Goal: Task Accomplishment & Management: Use online tool/utility

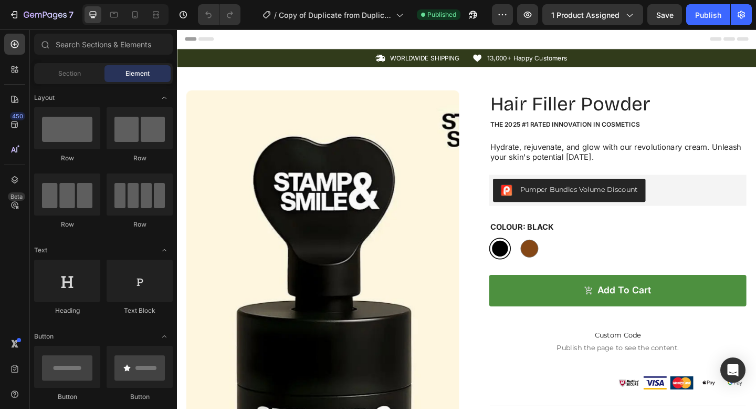
click at [0, 71] on div "450 Beta" at bounding box center [15, 218] width 30 height 379
click at [6, 69] on div at bounding box center [14, 69] width 21 height 21
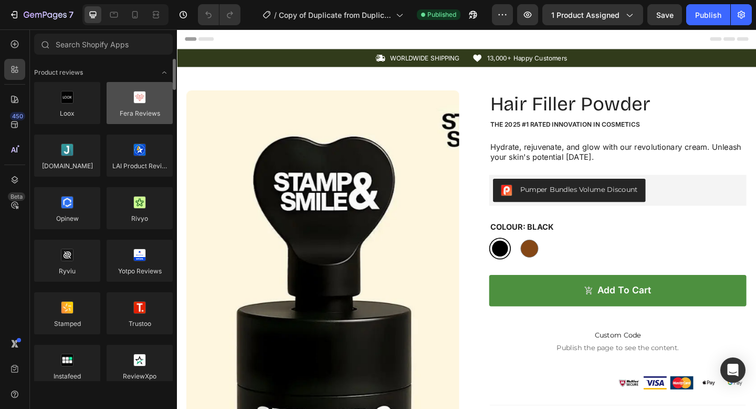
click at [146, 117] on div at bounding box center [140, 103] width 66 height 42
click at [146, 116] on div at bounding box center [140, 103] width 66 height 42
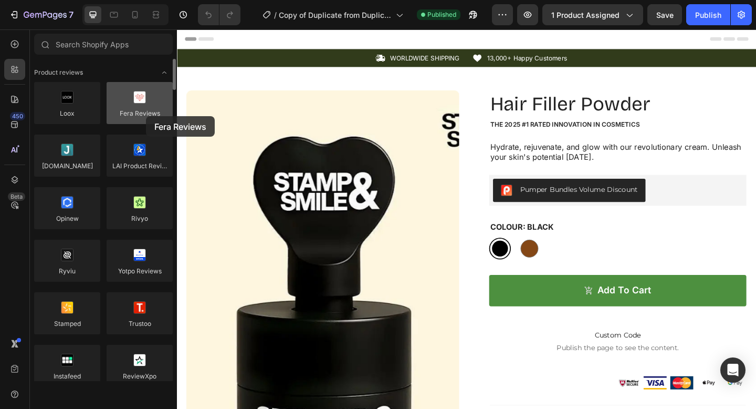
click at [146, 116] on div at bounding box center [140, 103] width 66 height 42
click at [146, 113] on div at bounding box center [140, 103] width 66 height 42
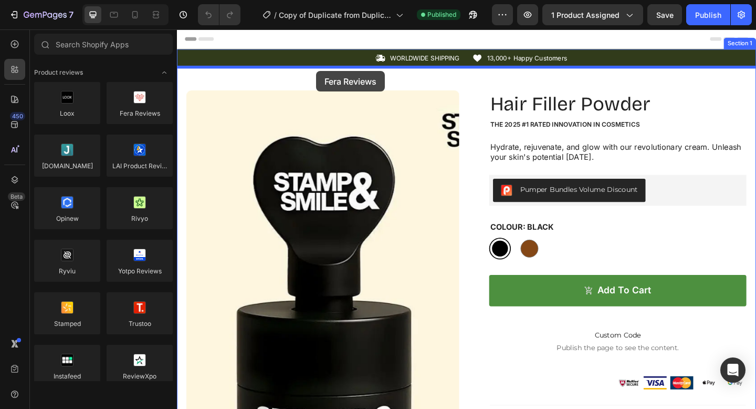
drag, startPoint x: 320, startPoint y: 143, endPoint x: 328, endPoint y: 75, distance: 68.7
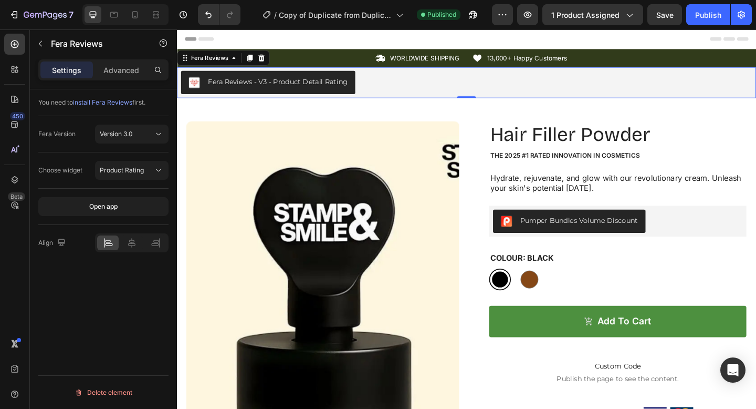
click at [399, 87] on div "Fera Reviews - V3 - Product Detail Rating" at bounding box center [492, 87] width 622 height 25
click at [269, 58] on icon at bounding box center [269, 60] width 7 height 7
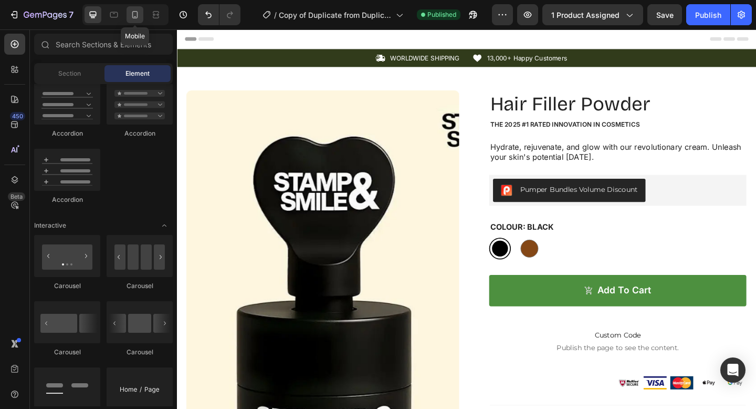
click at [133, 17] on icon at bounding box center [135, 14] width 11 height 11
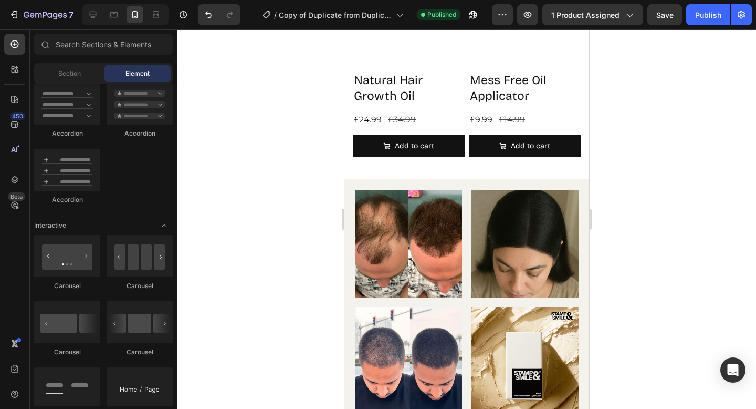
scroll to position [2323, 0]
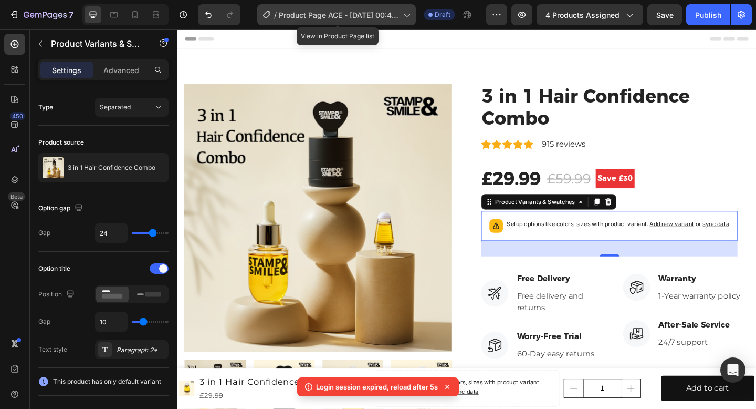
click at [344, 23] on div "/ Product Page ACE - Aug 28, 00:46:25" at bounding box center [336, 14] width 159 height 21
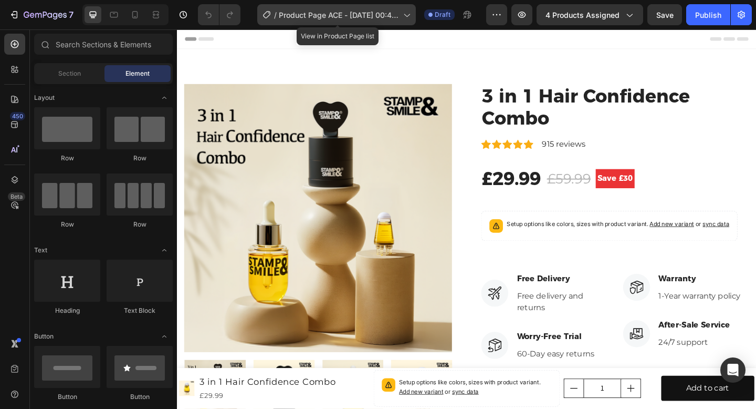
click at [381, 18] on span "Product Page ACE - [DATE] 00:46:25" at bounding box center [339, 14] width 120 height 11
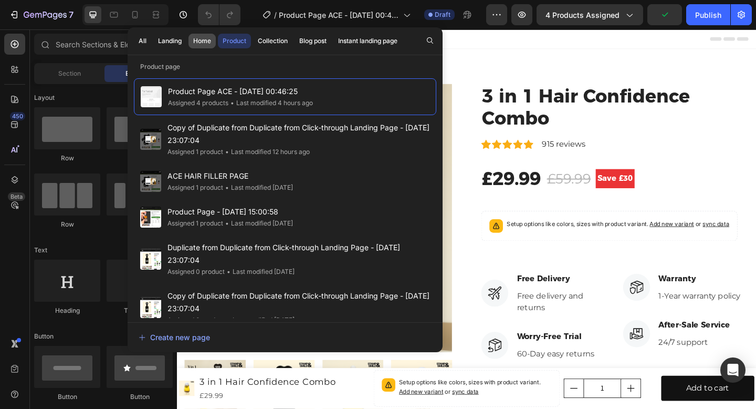
click at [197, 39] on div "Home" at bounding box center [202, 40] width 18 height 9
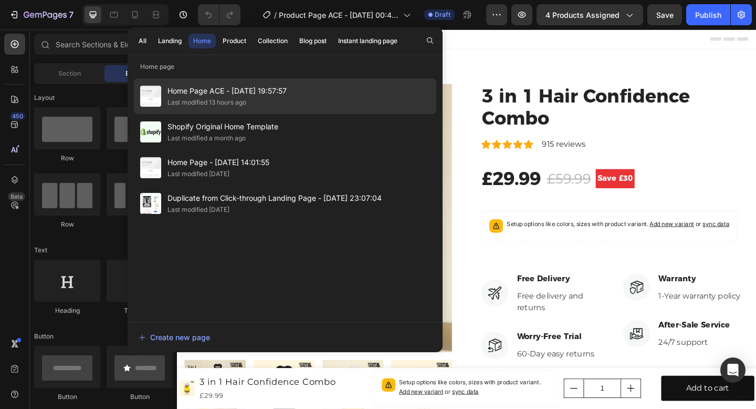
click at [237, 102] on div "Last modified 13 hours ago" at bounding box center [207, 102] width 79 height 11
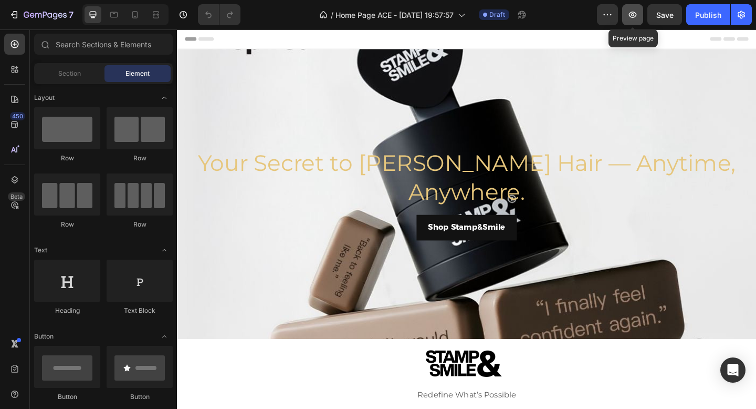
click at [623, 18] on button "button" at bounding box center [632, 14] width 21 height 21
